Goal: Information Seeking & Learning: Check status

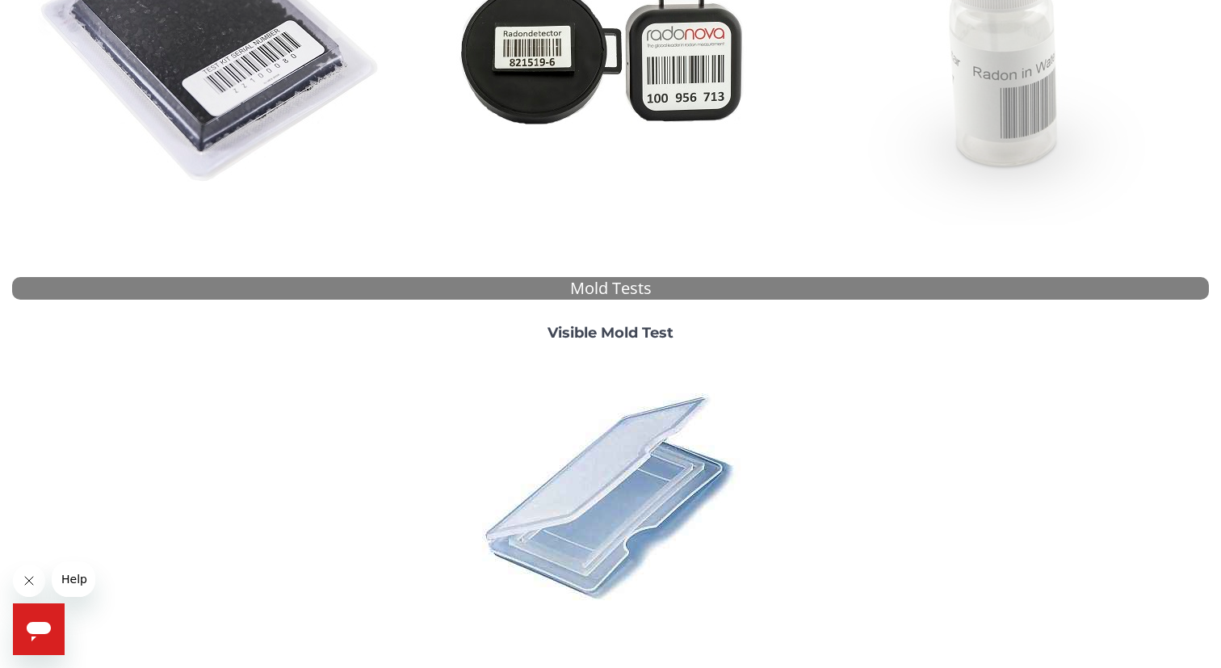
scroll to position [486, 0]
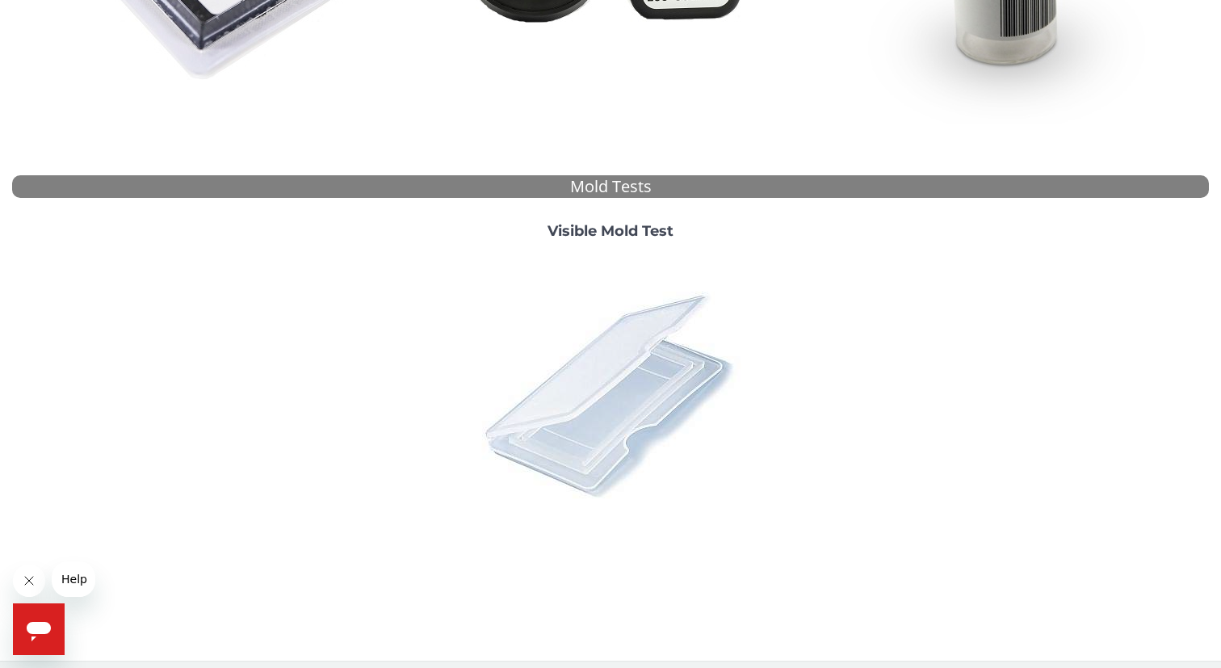
click at [602, 423] on img at bounding box center [610, 394] width 283 height 283
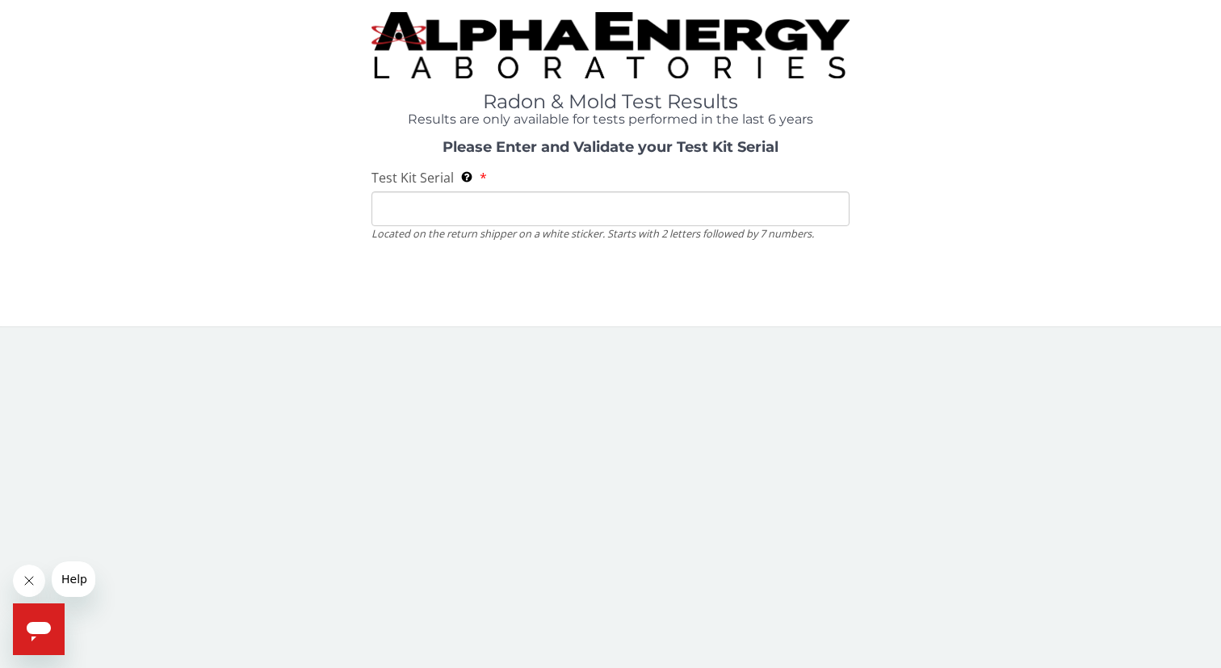
scroll to position [0, 0]
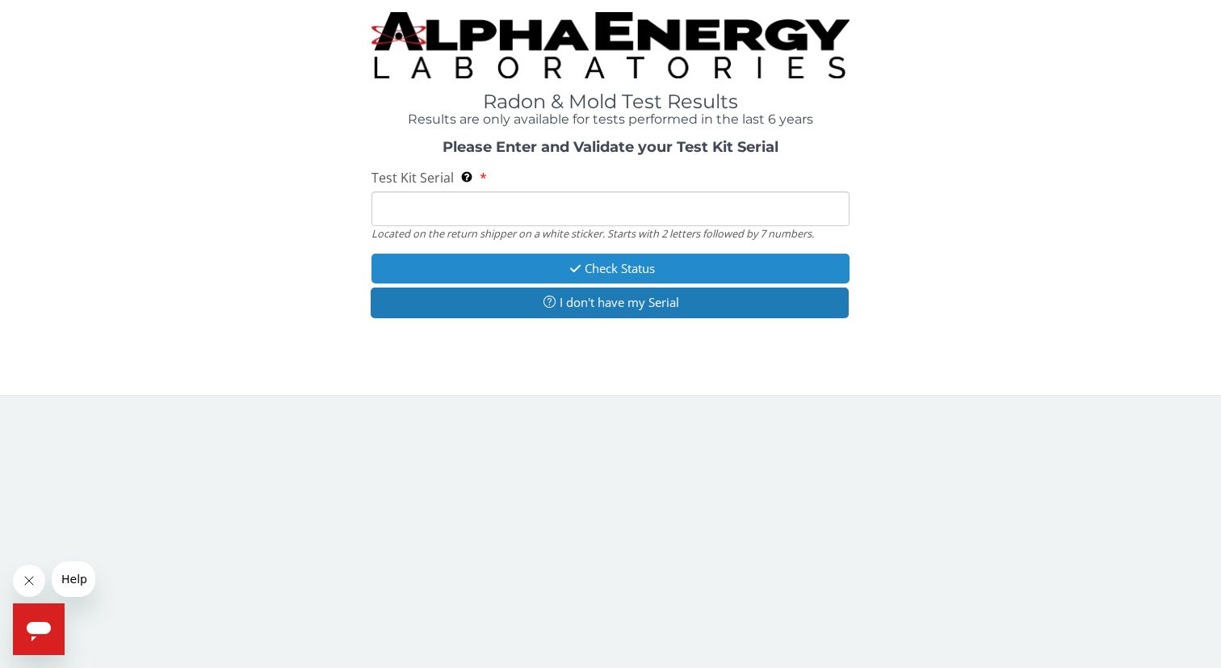
click at [611, 269] on button "Check Status" at bounding box center [610, 269] width 479 height 30
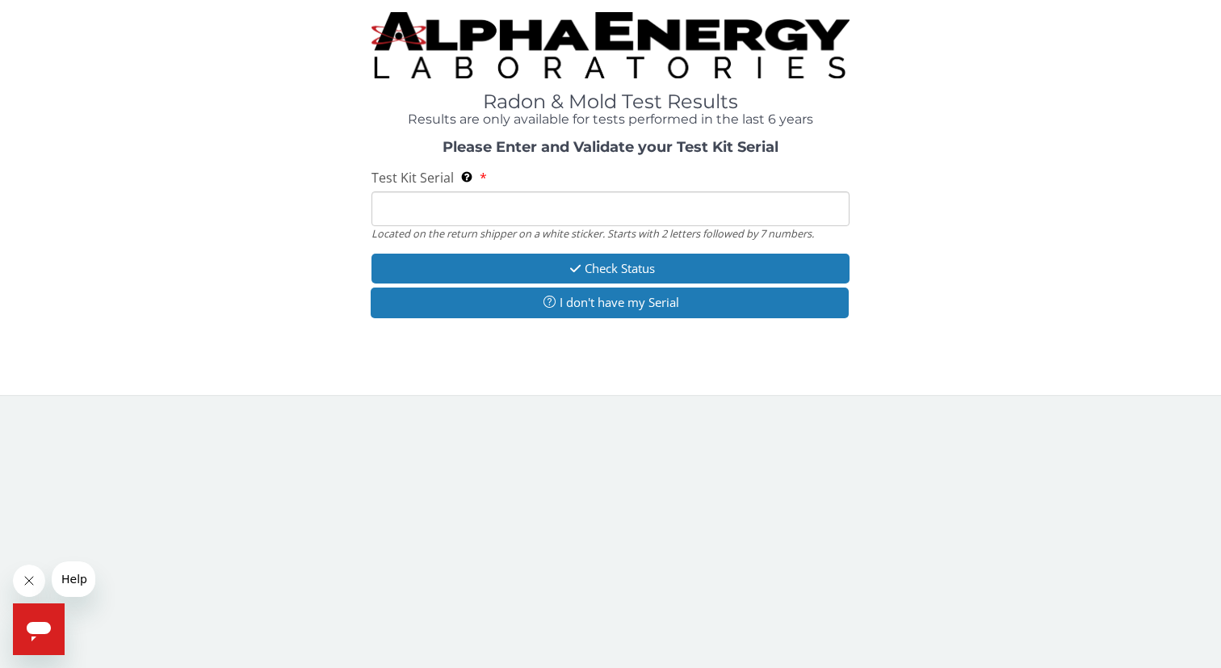
click at [530, 205] on input "Test Kit Serial Located on the return shipper on a white sticker. Starts with 2…" at bounding box center [610, 208] width 479 height 35
click at [465, 212] on input "Test Kit Serial Located on the return shipper on a white sticker. Starts with 2…" at bounding box center [610, 208] width 479 height 35
paste input "25-197291"
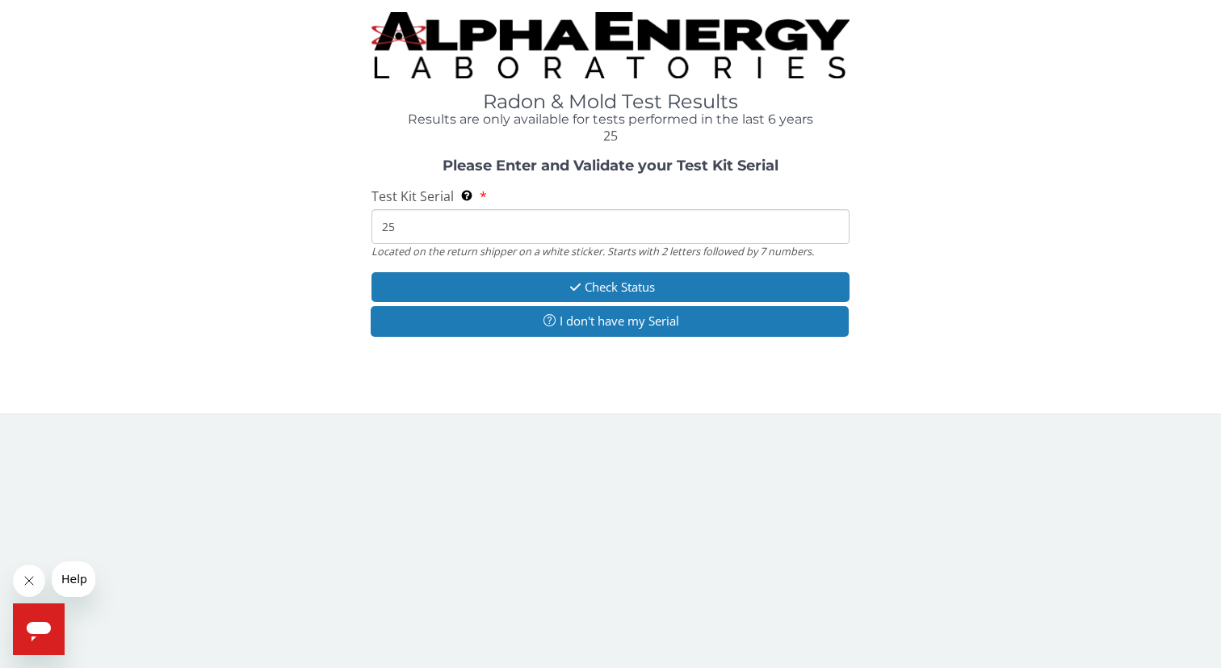
type input "2"
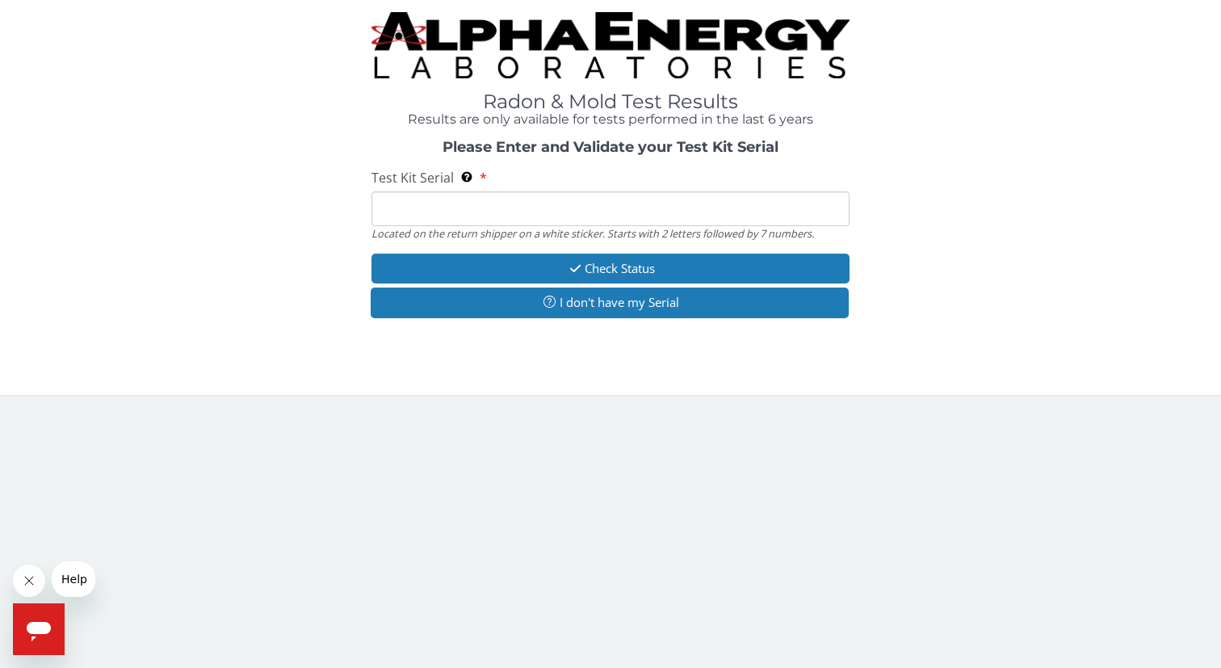
click at [463, 202] on input "Test Kit Serial Located on the return shipper on a white sticker. Starts with 2…" at bounding box center [610, 208] width 479 height 35
paste input "FM133607"
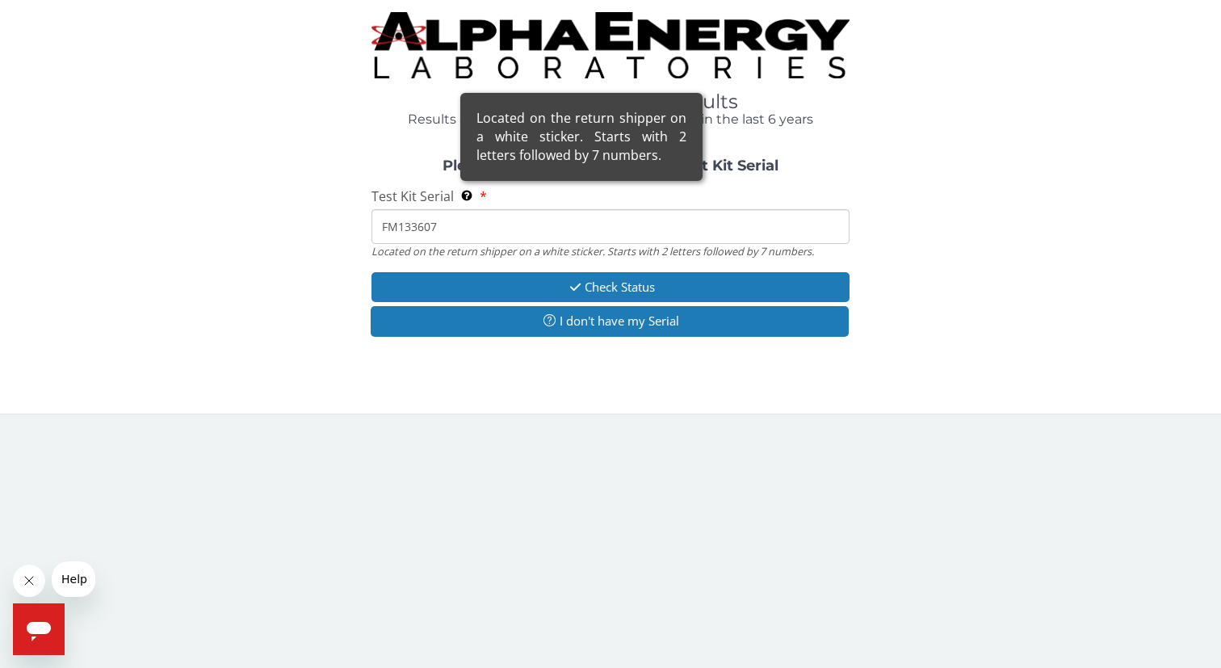
type input "FM133607"
click at [463, 181] on div "Located on the return shipper on a white sticker. Starts with 2 letters followe…" at bounding box center [581, 137] width 242 height 88
click at [463, 209] on input "FM133607" at bounding box center [610, 226] width 479 height 35
click at [472, 196] on span "Located on the return shipper on a white sticker. Starts with 2 letters followe…" at bounding box center [468, 196] width 16 height 18
click at [472, 209] on input "FM133607" at bounding box center [610, 226] width 479 height 35
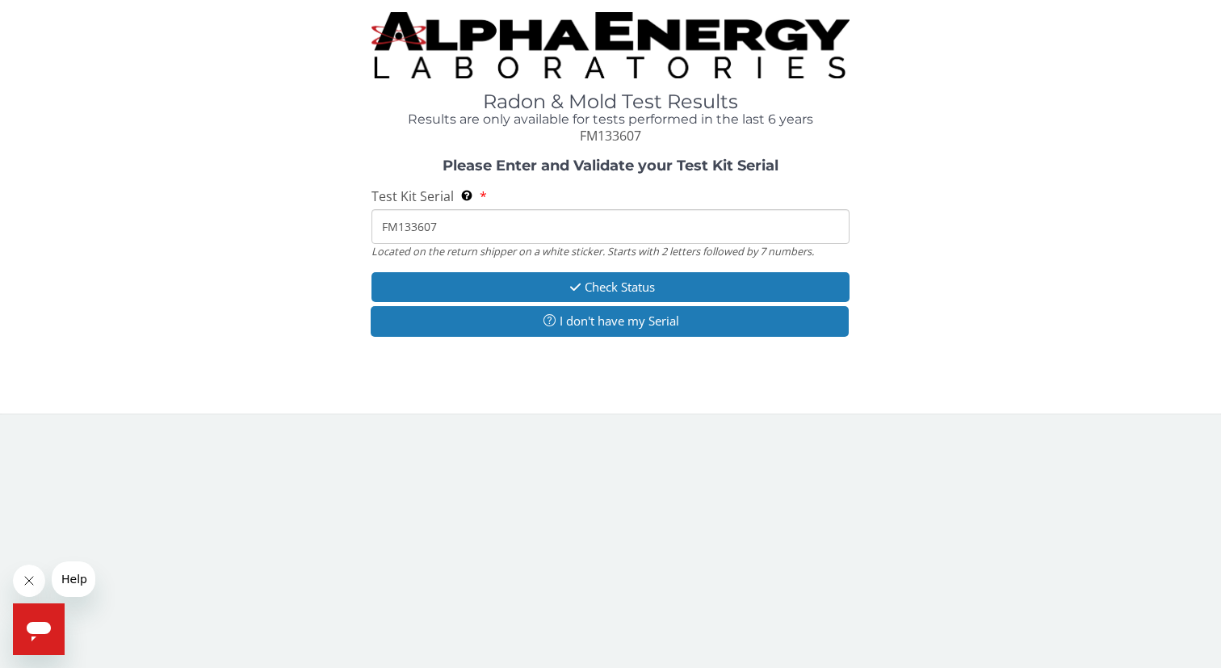
drag, startPoint x: 451, startPoint y: 232, endPoint x: 346, endPoint y: 231, distance: 105.0
click at [346, 231] on div "Please Enter and Validate your Test Kit Serial Test Kit Serial Located on the r…" at bounding box center [610, 249] width 1197 height 182
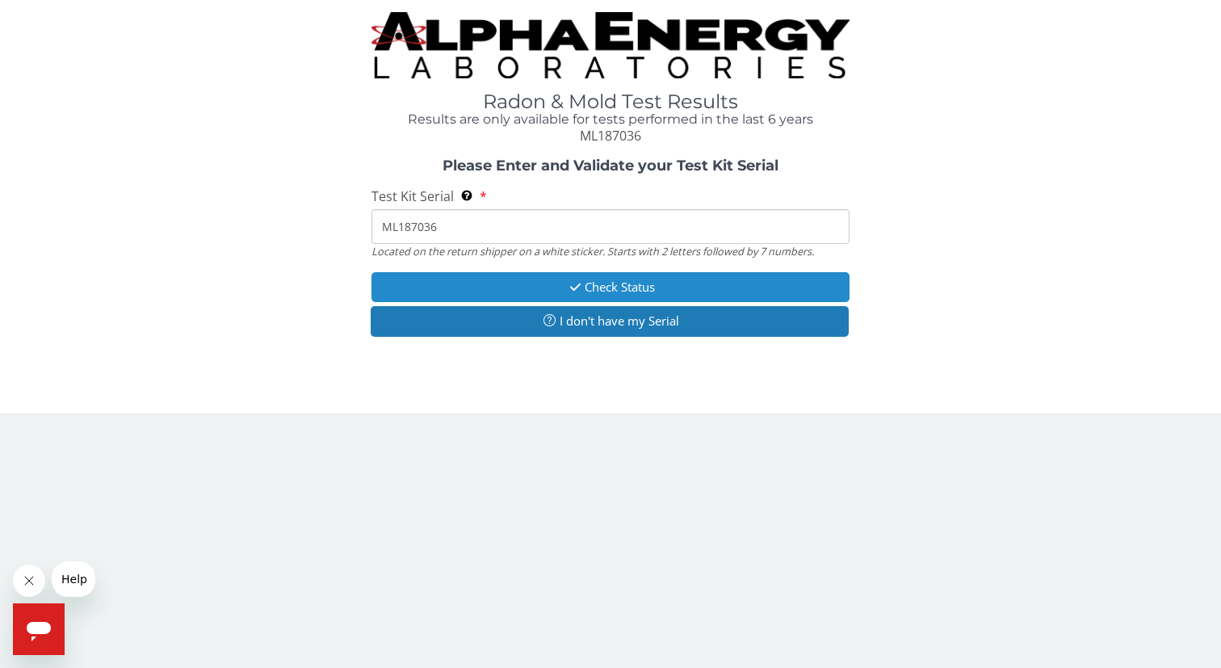
type input "ML187036"
click at [594, 287] on button "Check Status" at bounding box center [610, 287] width 479 height 30
